Goal: Find specific page/section: Find specific page/section

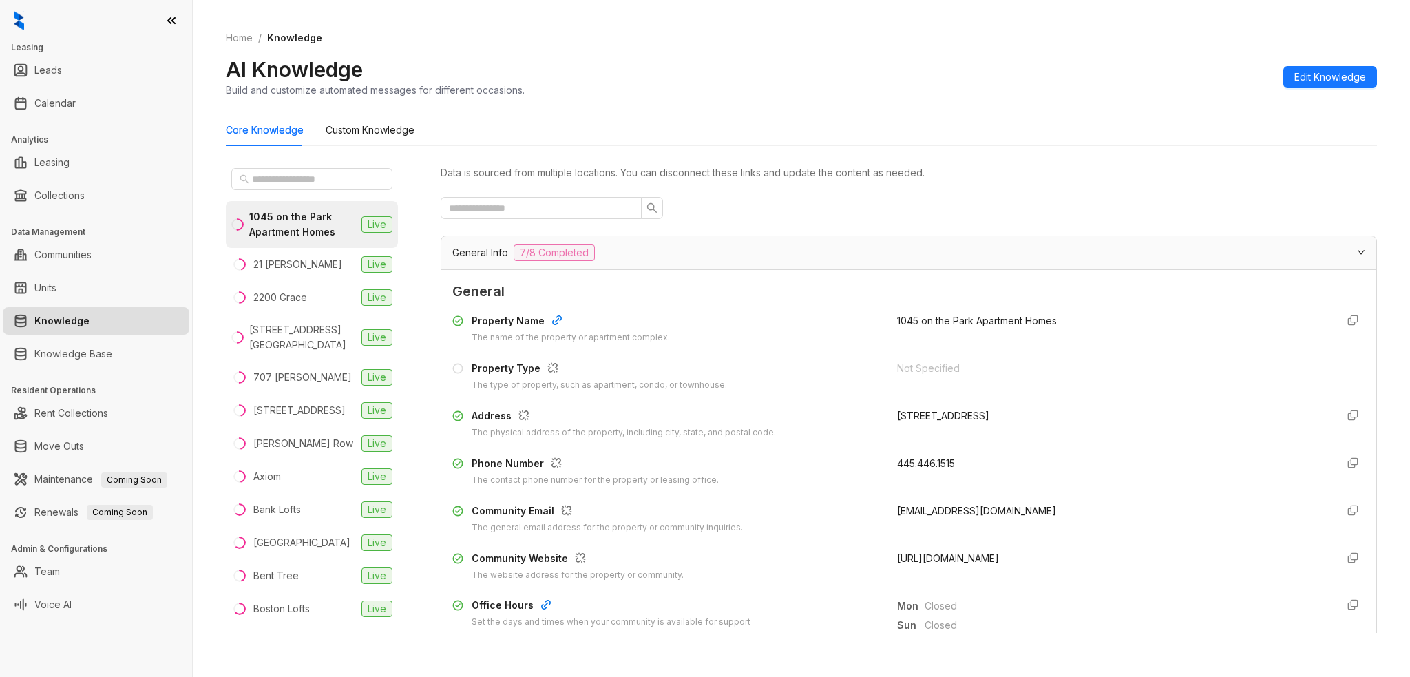
scroll to position [275, 0]
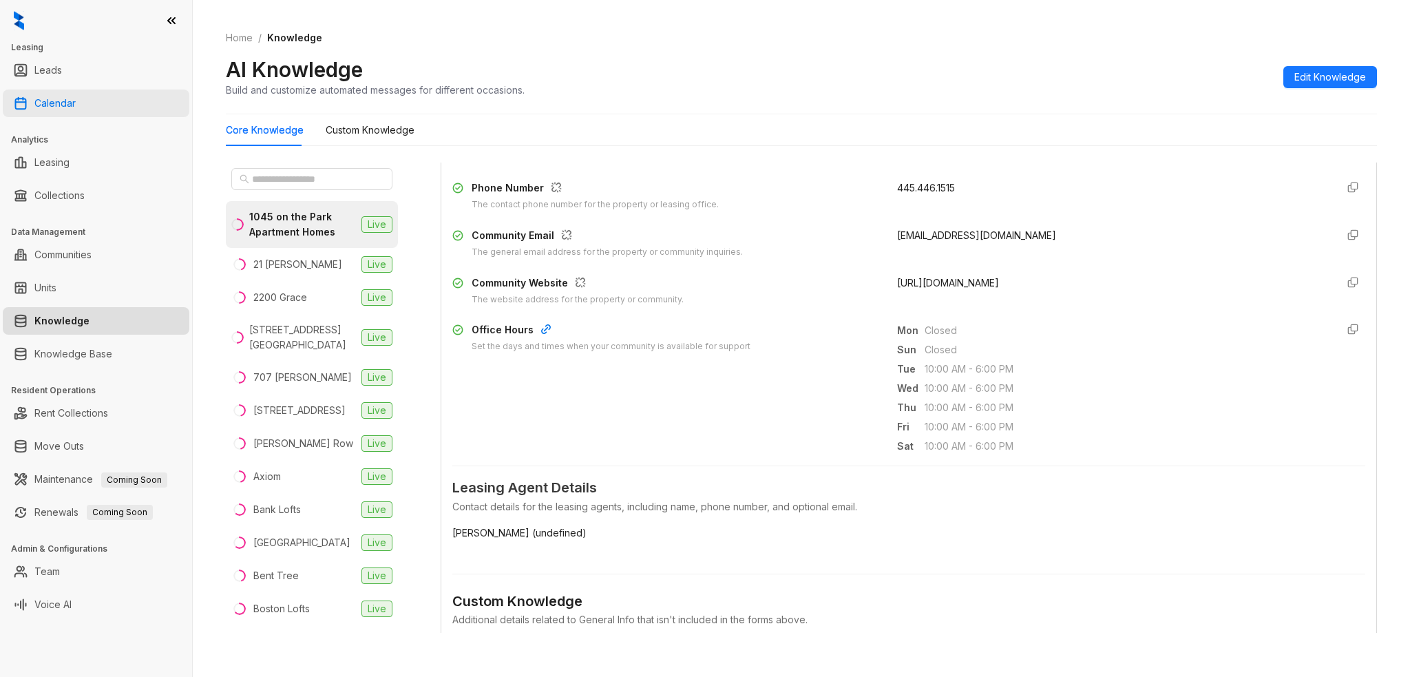
click at [70, 106] on link "Calendar" at bounding box center [54, 104] width 41 height 28
click at [65, 90] on link "Calendar" at bounding box center [54, 104] width 41 height 28
click at [67, 100] on link "Calendar" at bounding box center [54, 104] width 41 height 28
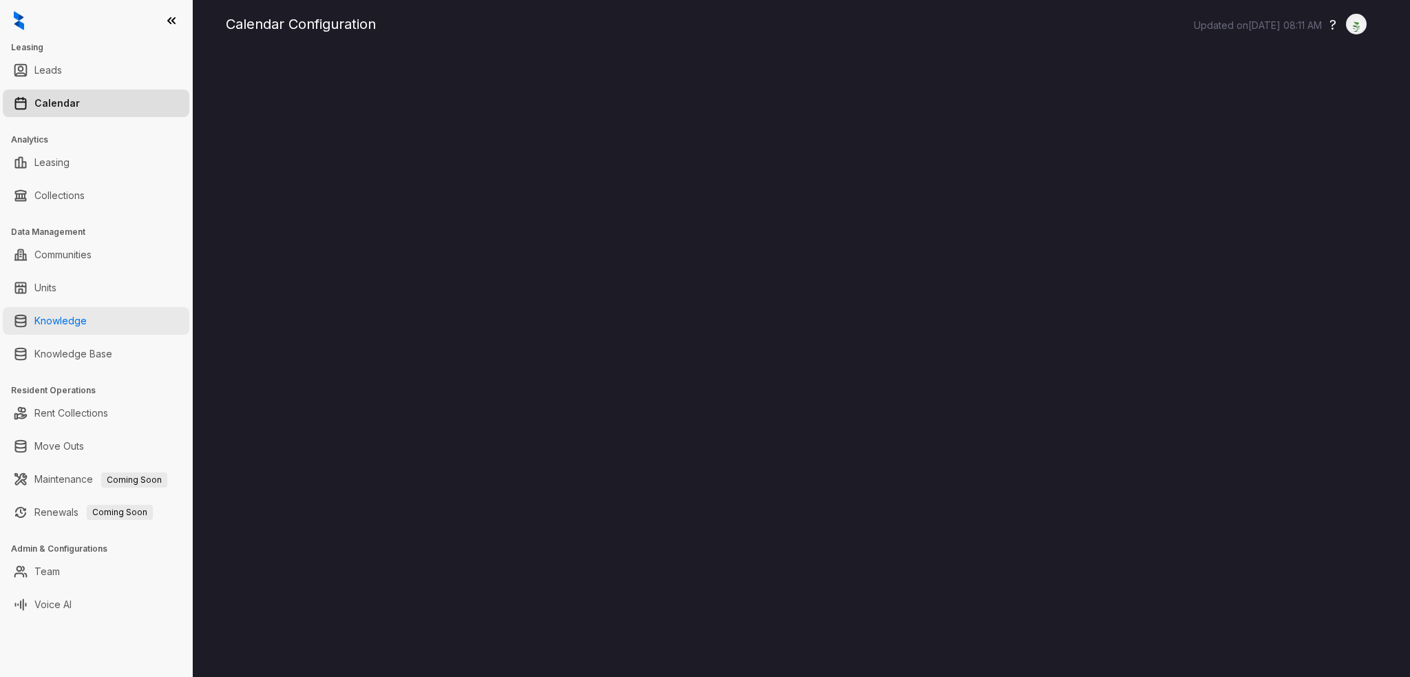
click at [87, 311] on link "Knowledge" at bounding box center [60, 321] width 52 height 28
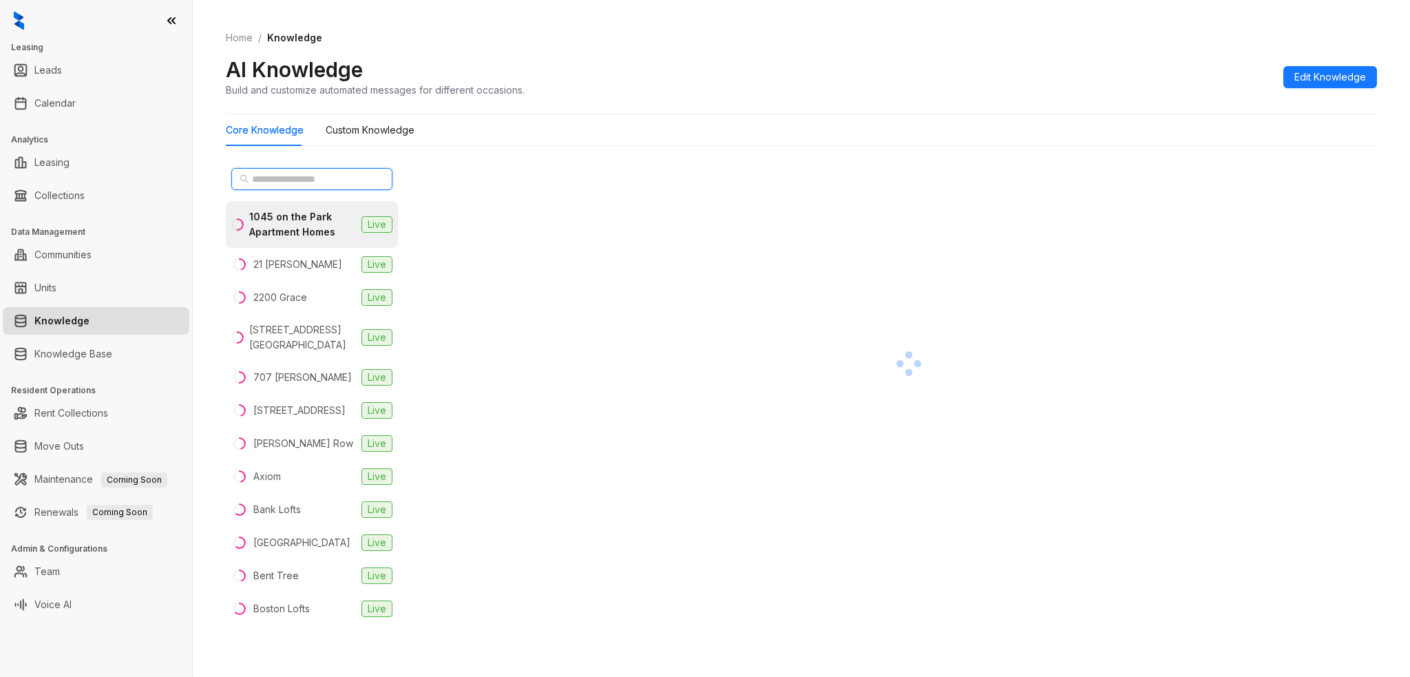
click at [288, 178] on input "text" at bounding box center [312, 178] width 121 height 15
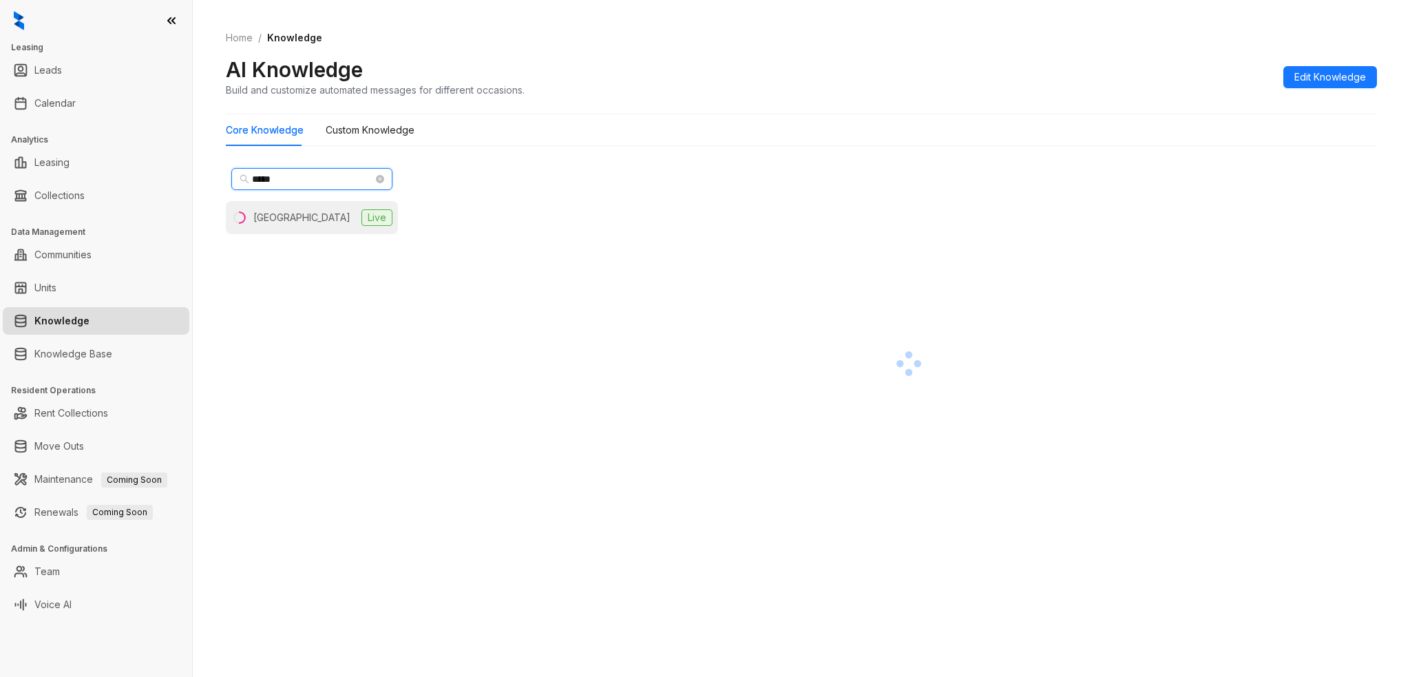
type input "*****"
click at [280, 202] on li "Laurel Crossing Live" at bounding box center [312, 217] width 172 height 33
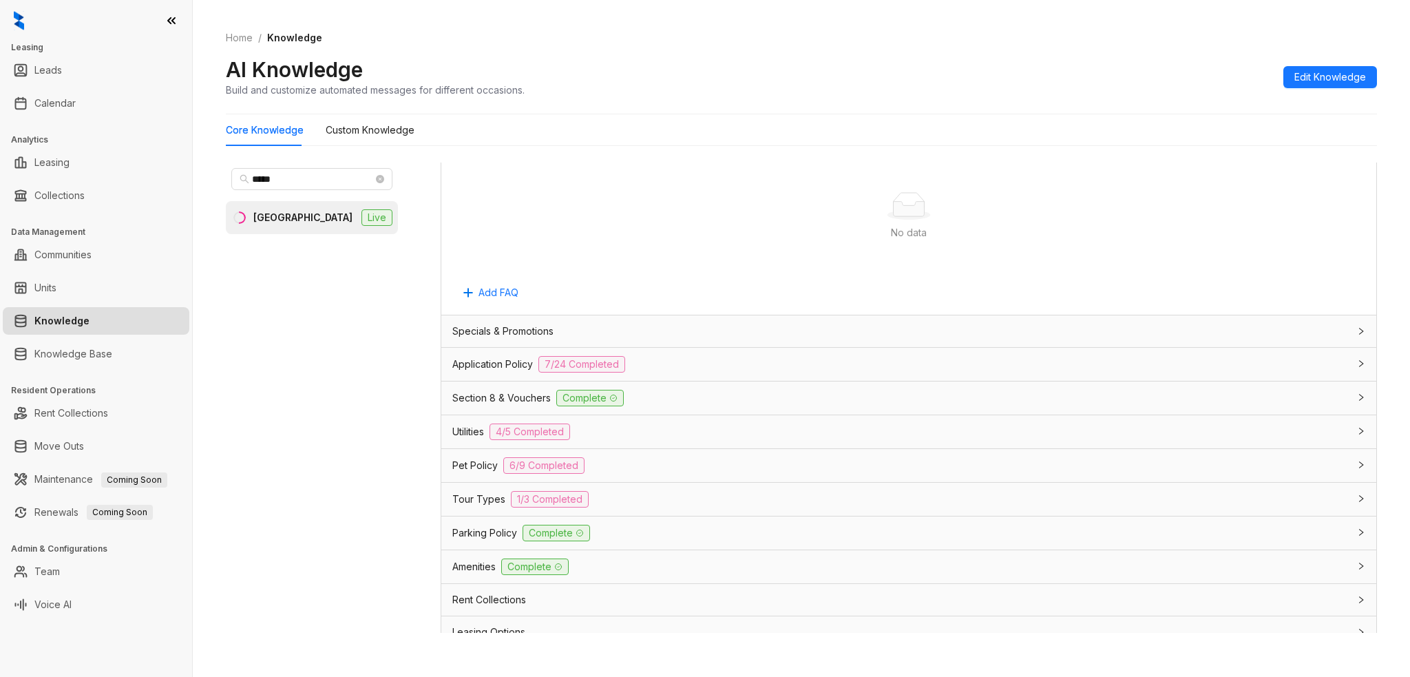
scroll to position [826, 0]
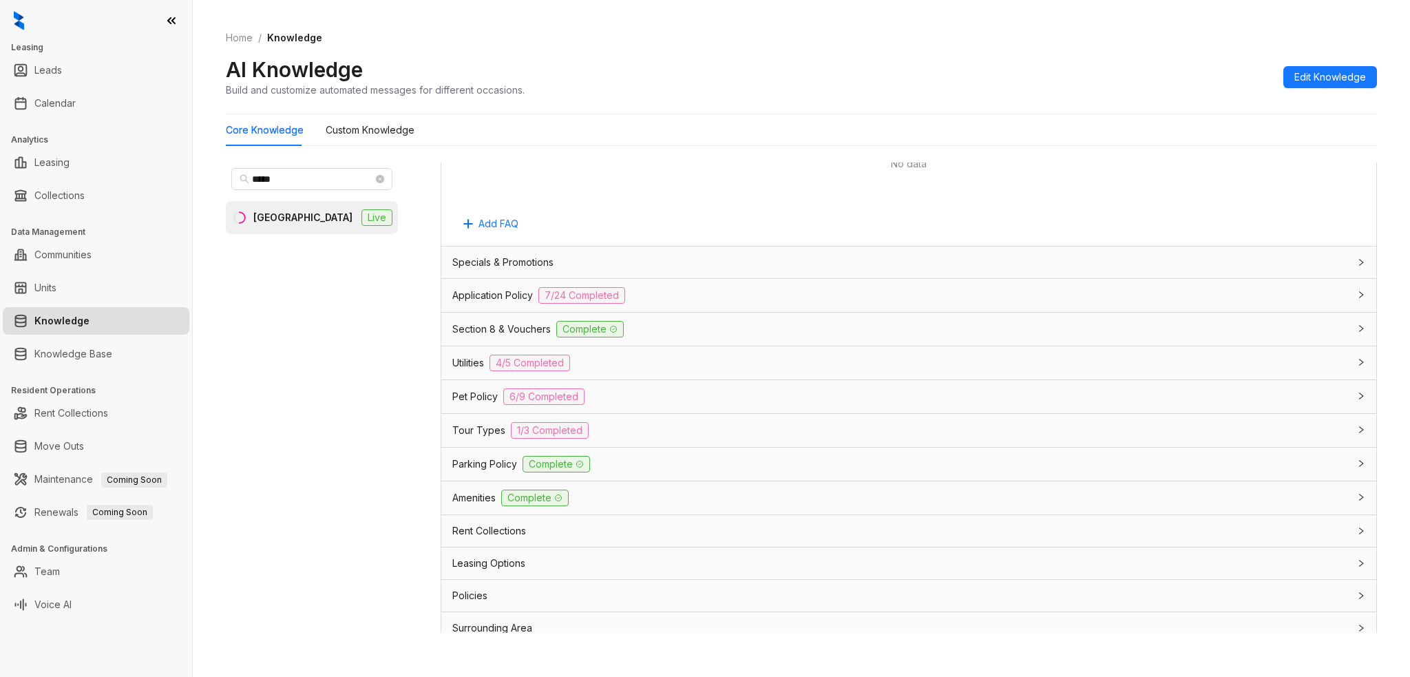
click at [607, 422] on div "Tour Types 1/3 Completed" at bounding box center [900, 430] width 896 height 17
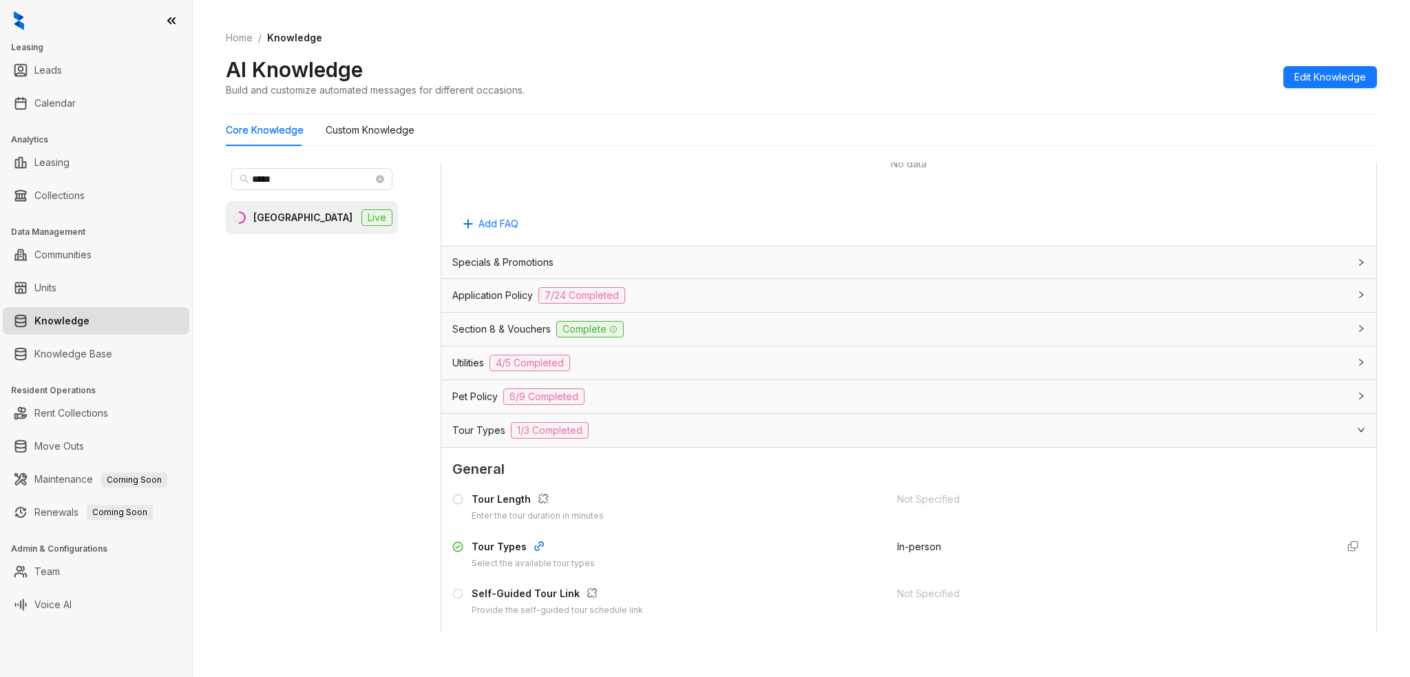
scroll to position [895, 0]
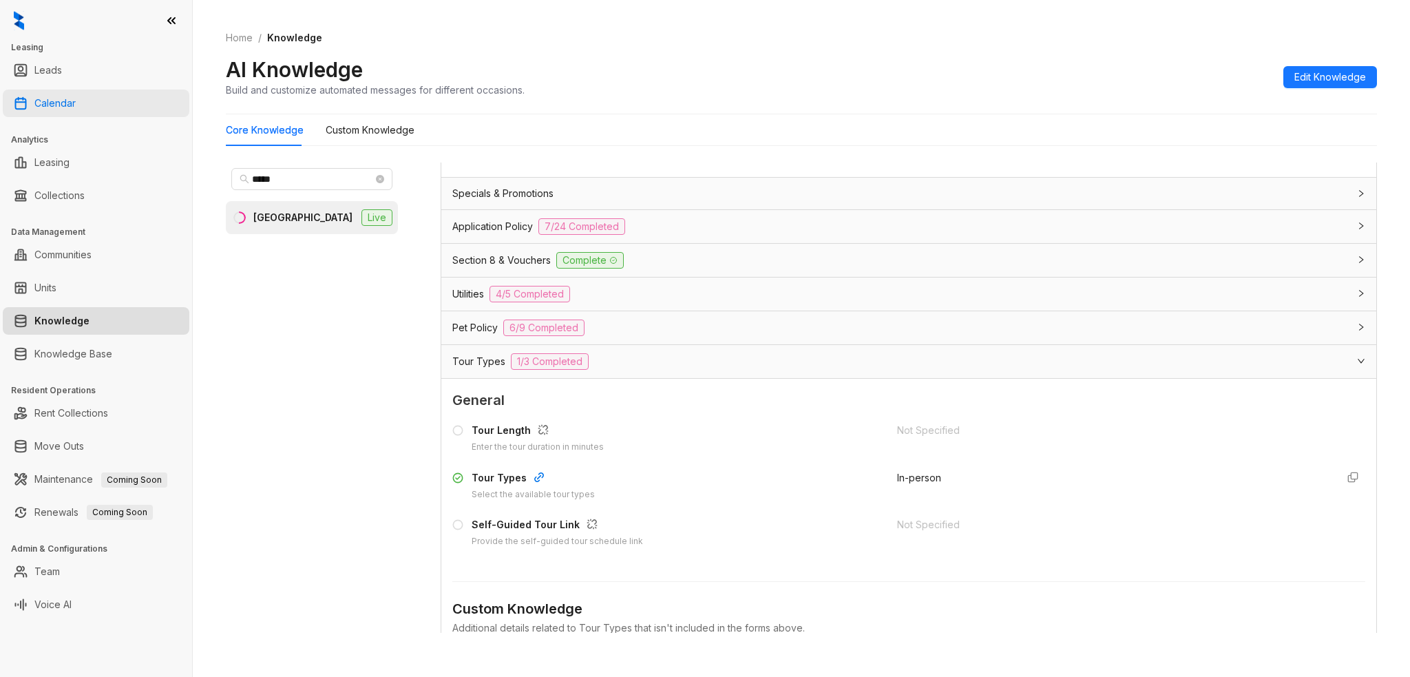
click at [61, 109] on link "Calendar" at bounding box center [54, 104] width 41 height 28
